Goal: Task Accomplishment & Management: Manage account settings

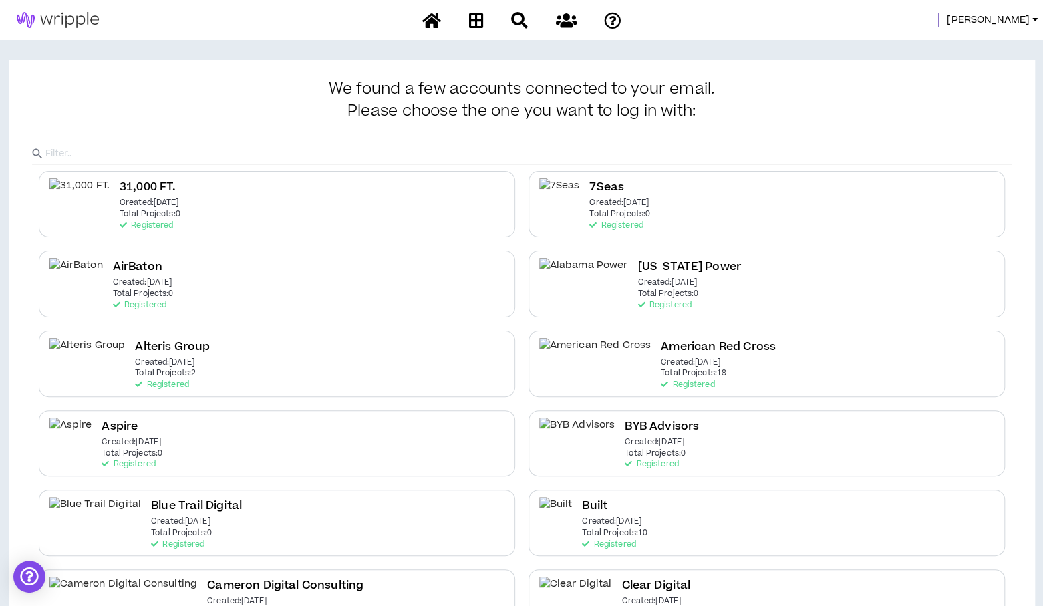
click at [916, 150] on input "text" at bounding box center [528, 154] width 966 height 20
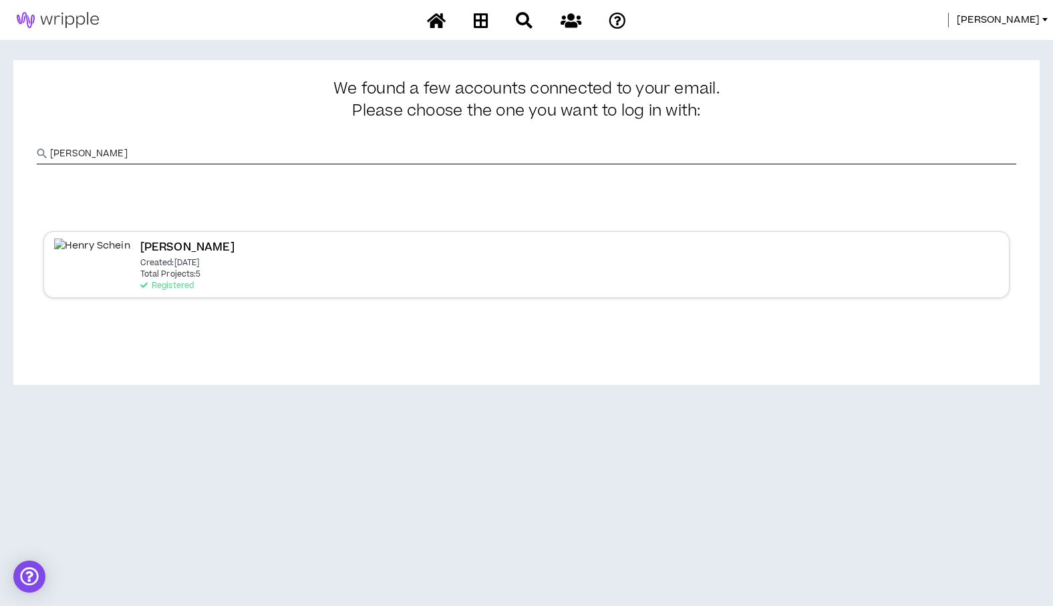
type input "[PERSON_NAME]"
click at [146, 273] on p "Total Projects: 5" at bounding box center [170, 274] width 61 height 9
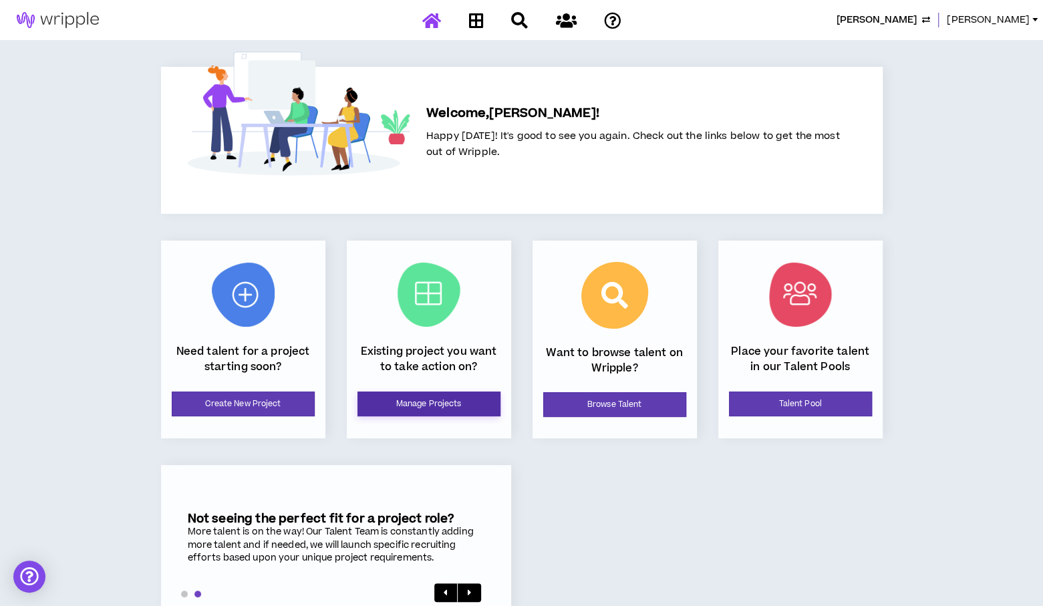
click at [390, 408] on link "Manage Projects" at bounding box center [429, 404] width 143 height 25
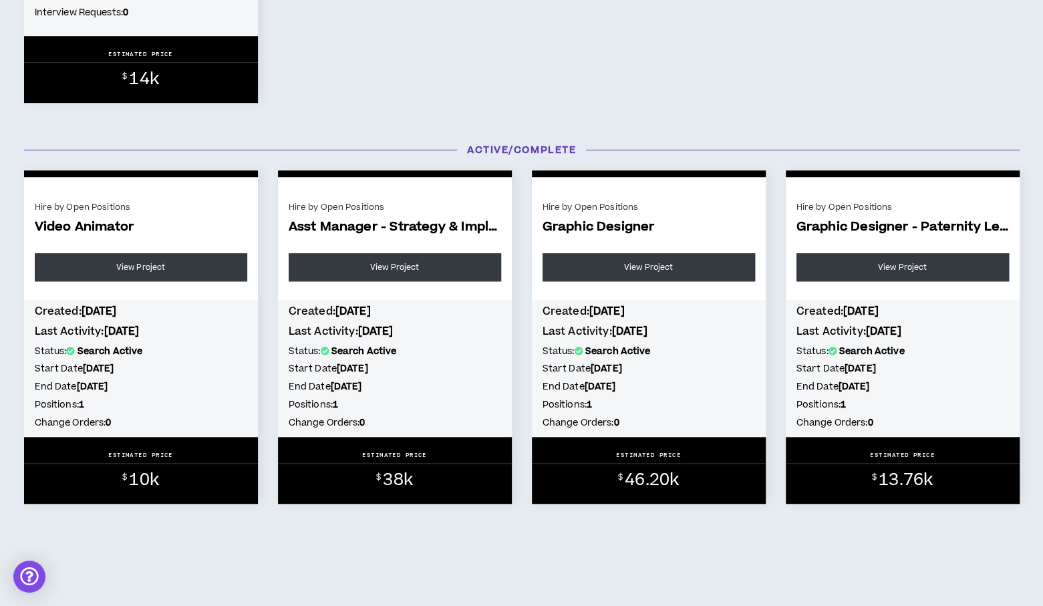
scroll to position [532, 0]
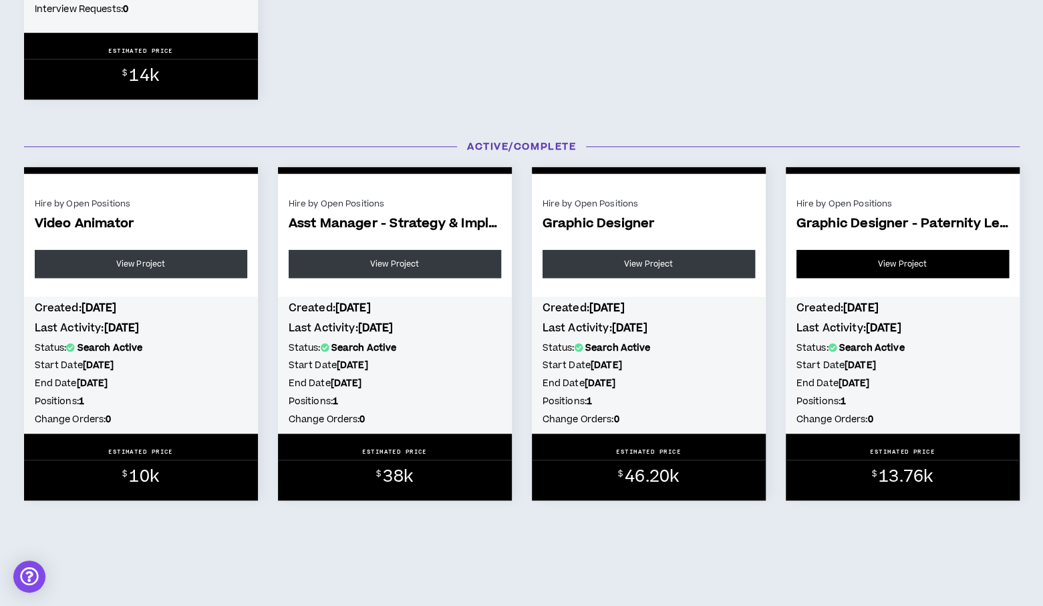
click at [895, 262] on link "View Project" at bounding box center [903, 264] width 213 height 28
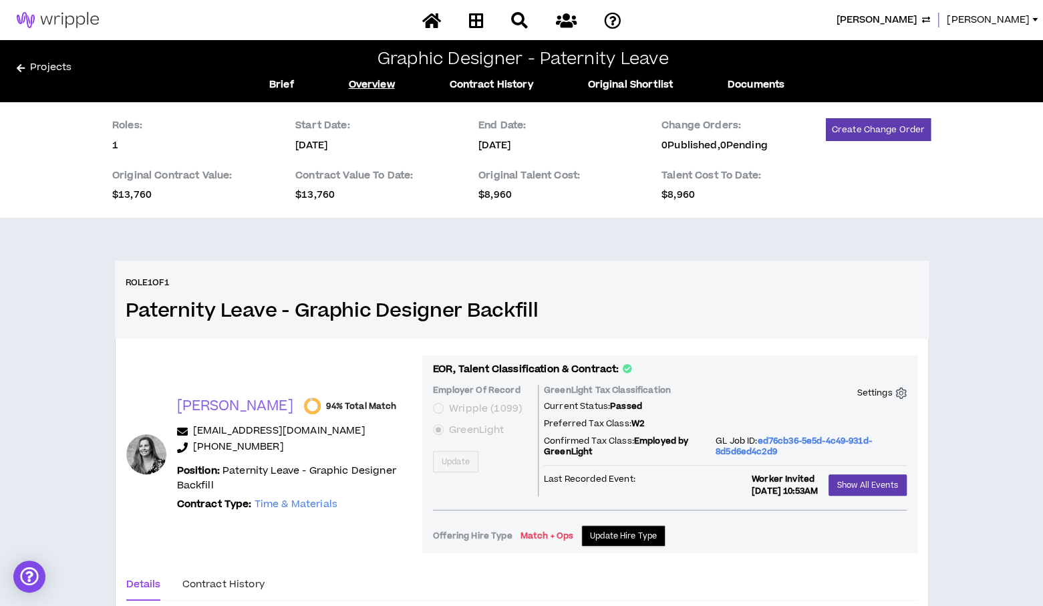
click at [53, 63] on link "Projects" at bounding box center [132, 70] width 231 height 21
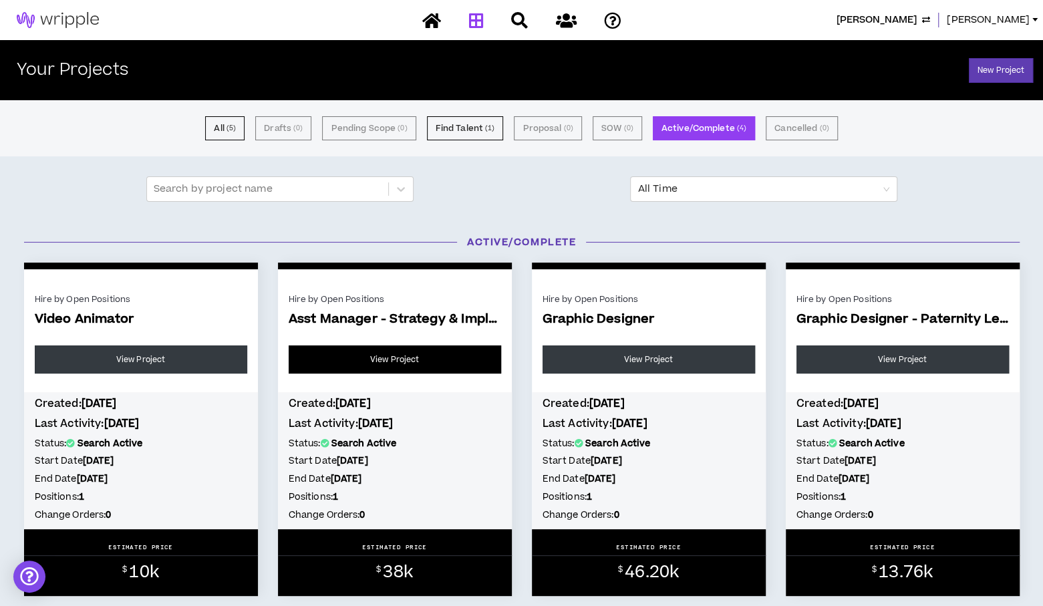
click at [372, 357] on link "View Project" at bounding box center [395, 360] width 213 height 28
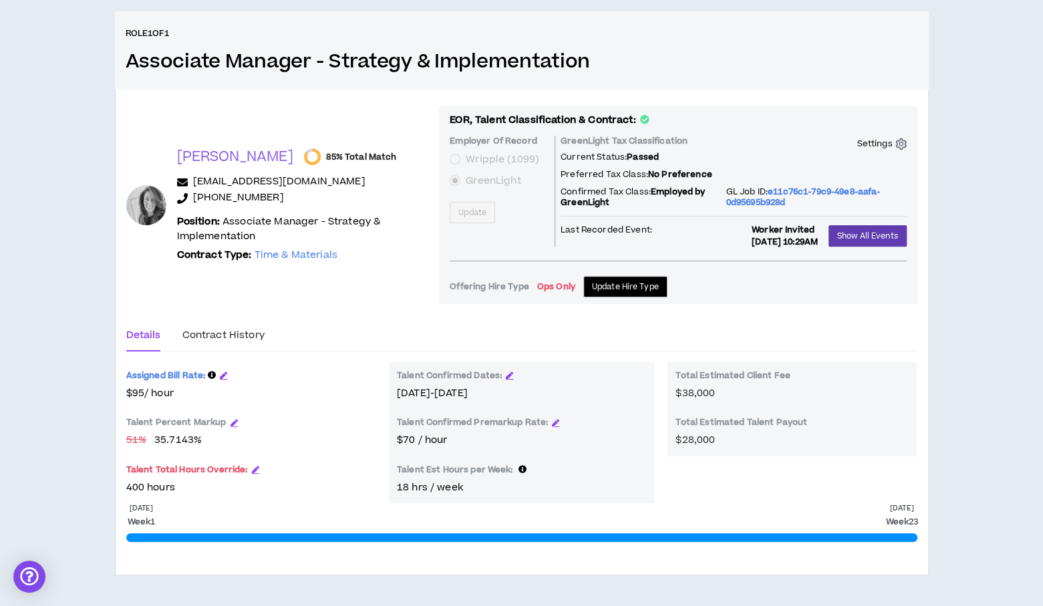
scroll to position [250, 0]
